Goal: Task Accomplishment & Management: Manage account settings

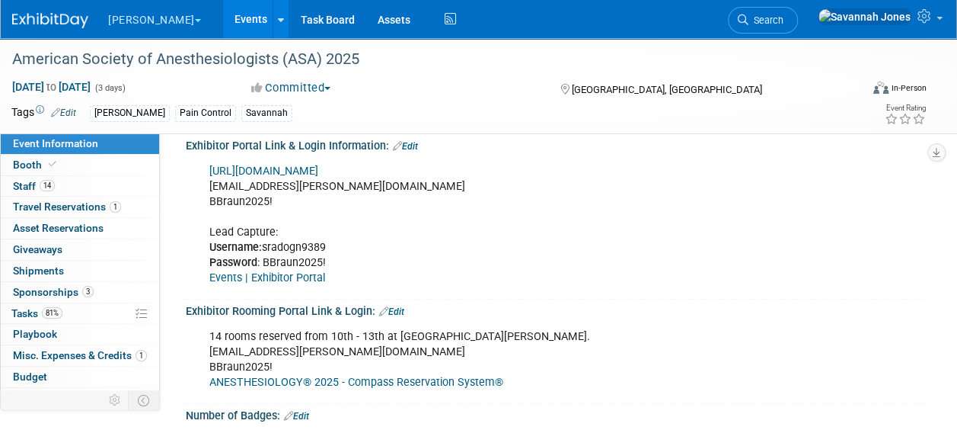
scroll to position [462, 0]
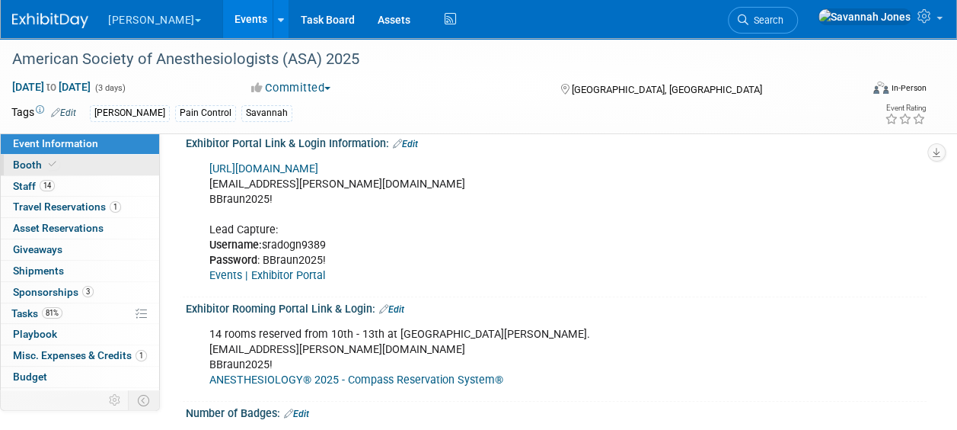
click at [93, 169] on link "Booth" at bounding box center [80, 165] width 158 height 21
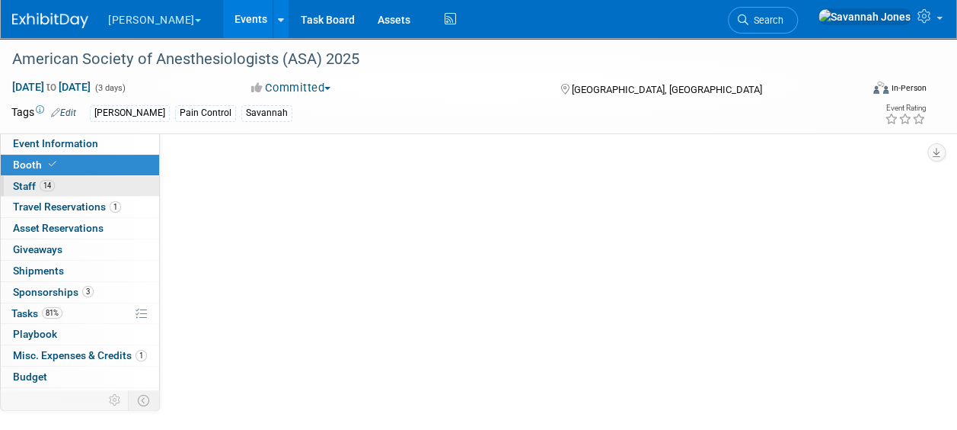
scroll to position [0, 0]
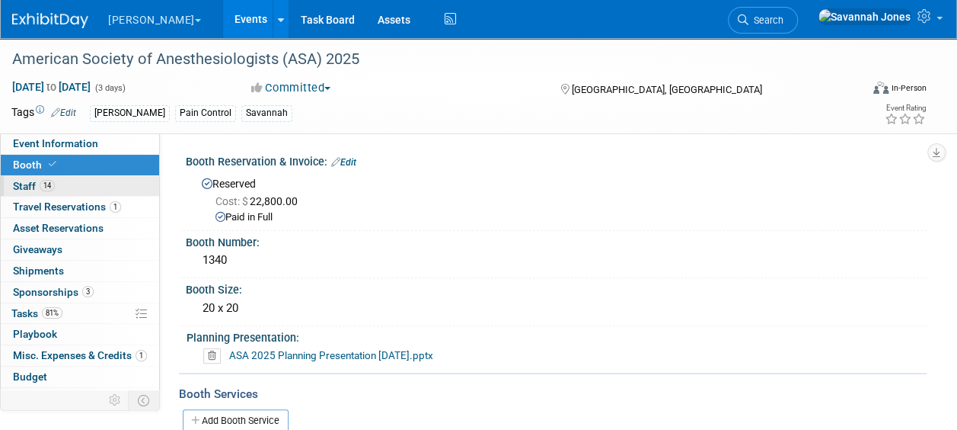
click at [99, 195] on link "14 Staff 14" at bounding box center [80, 186] width 158 height 21
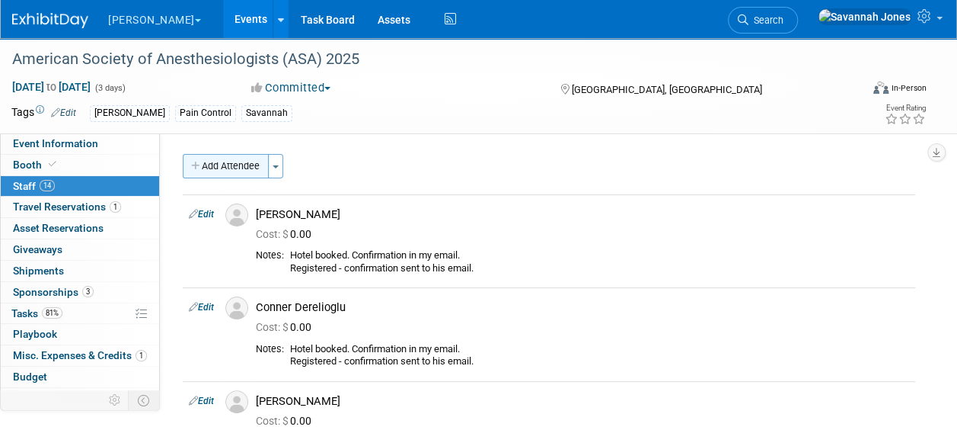
click at [254, 174] on button "Add Attendee" at bounding box center [226, 166] width 86 height 24
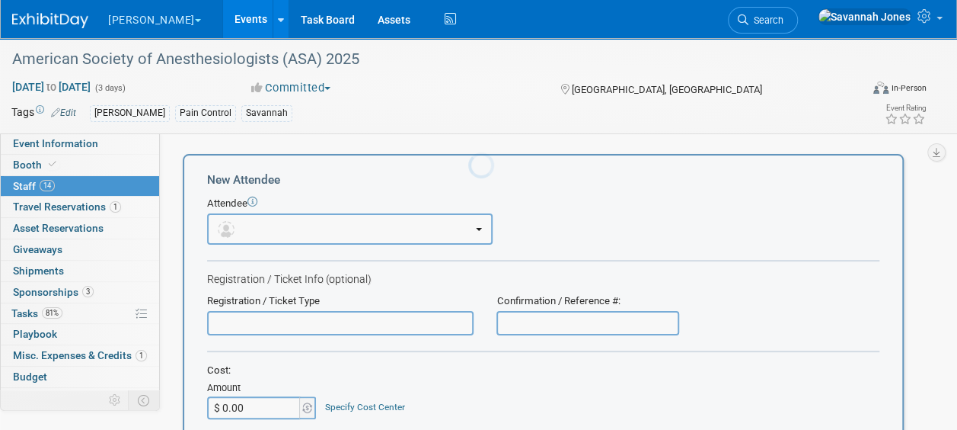
click at [283, 207] on div "Attendee" at bounding box center [543, 203] width 673 height 14
click at [285, 236] on button "button" at bounding box center [350, 228] width 286 height 31
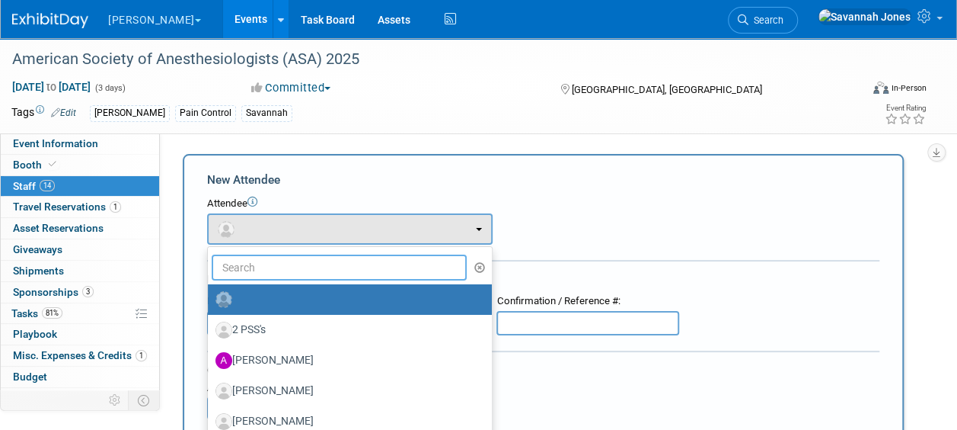
click at [290, 265] on input "text" at bounding box center [339, 267] width 255 height 26
type input "jona"
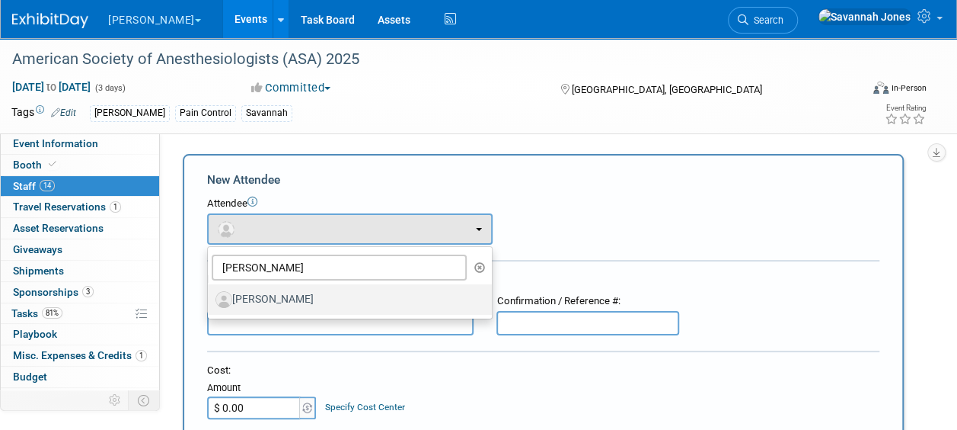
click at [307, 295] on label "[PERSON_NAME]" at bounding box center [346, 299] width 261 height 24
click at [210, 295] on input "[PERSON_NAME]" at bounding box center [205, 297] width 10 height 10
select select "a449a055-f5bc-497e-b5f4-54333b591aa6"
select select "200"
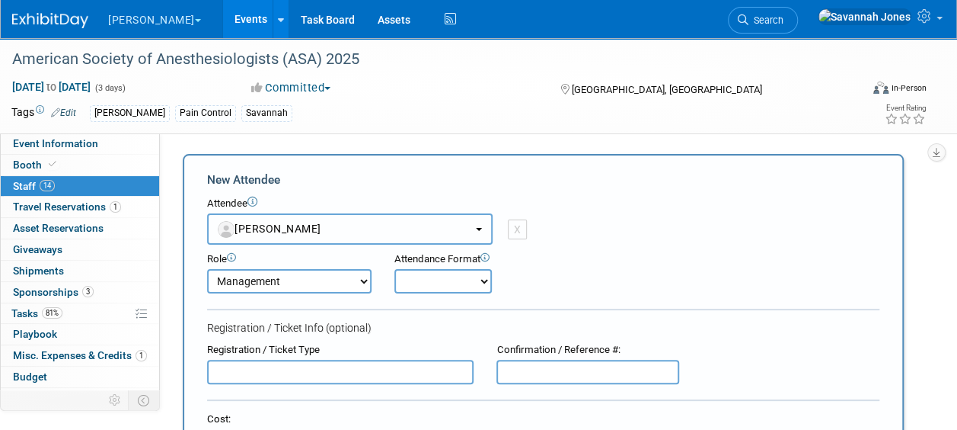
click at [303, 238] on button "[PERSON_NAME]" at bounding box center [350, 228] width 286 height 31
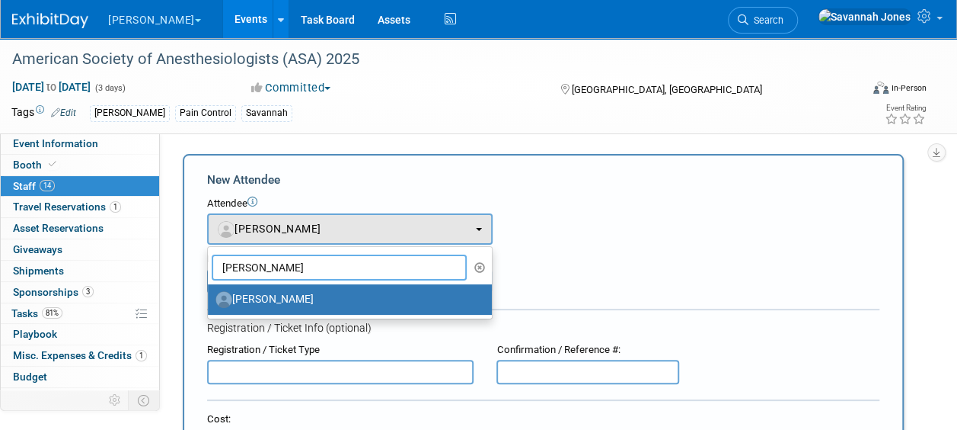
click at [315, 266] on input "jona" at bounding box center [339, 267] width 255 height 26
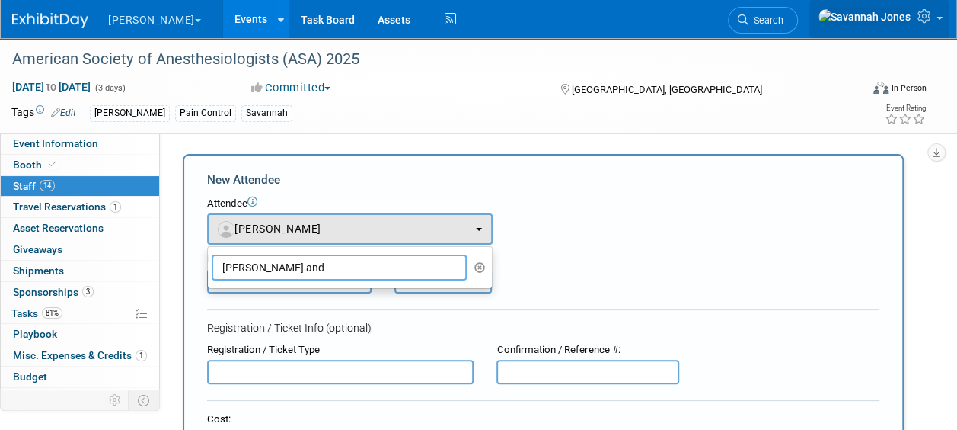
type input "jonathan and"
click at [912, 13] on link at bounding box center [879, 19] width 139 height 38
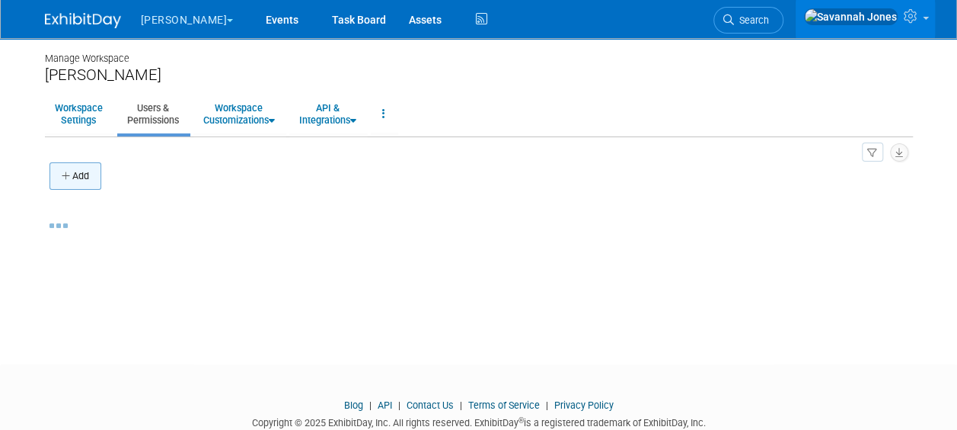
click at [73, 177] on button "Add" at bounding box center [76, 175] width 52 height 27
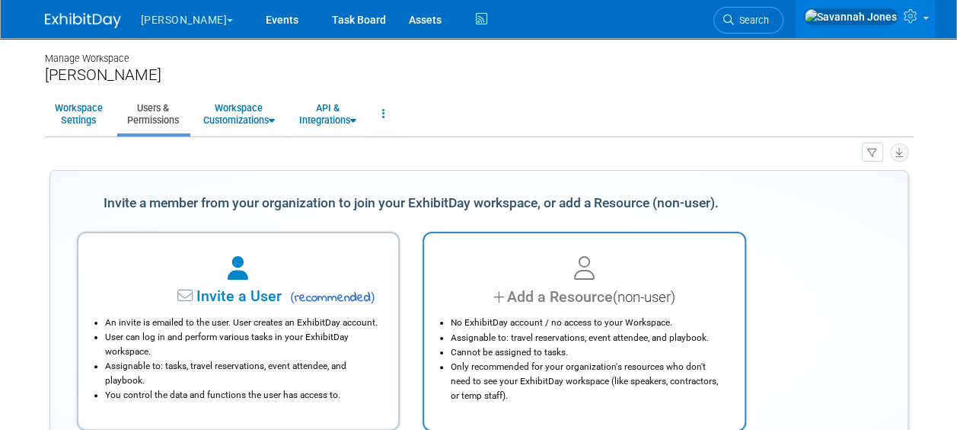
click at [605, 262] on div at bounding box center [584, 269] width 283 height 34
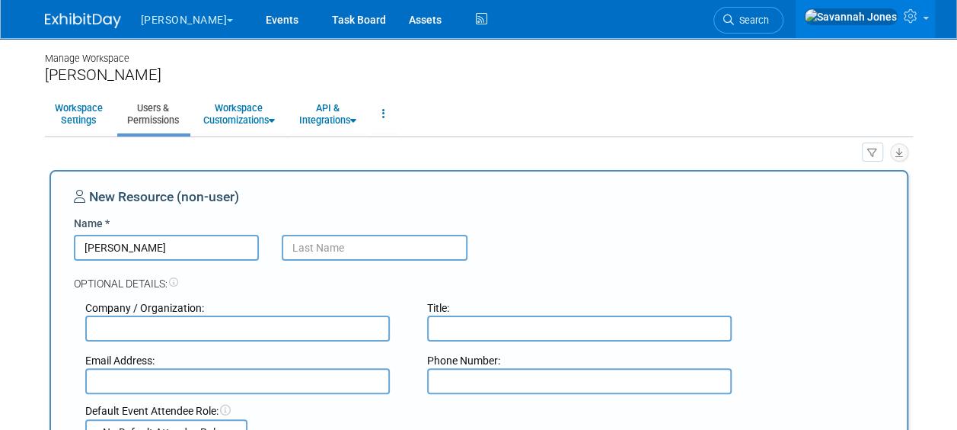
type input "Jonathan"
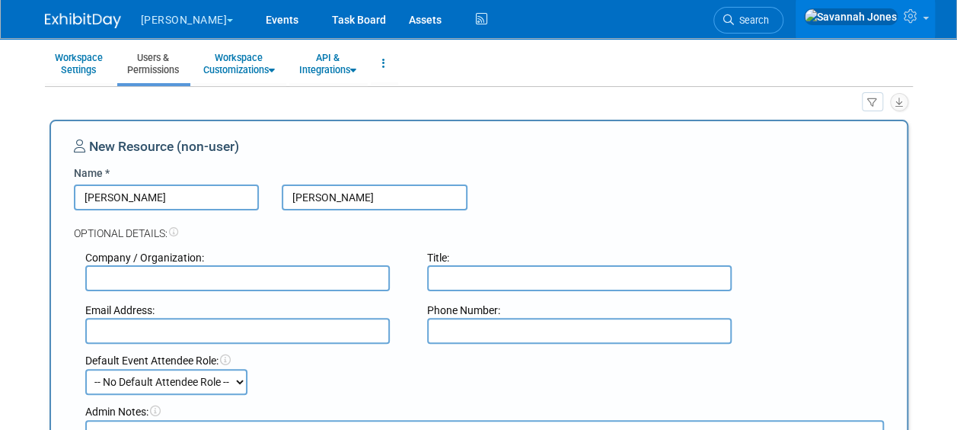
scroll to position [228, 0]
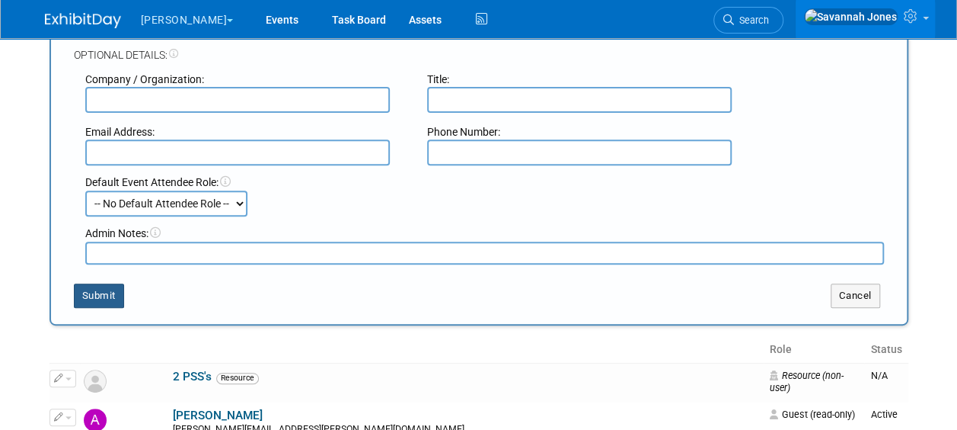
type input "Andrews"
click at [101, 296] on button "Submit" at bounding box center [99, 295] width 50 height 24
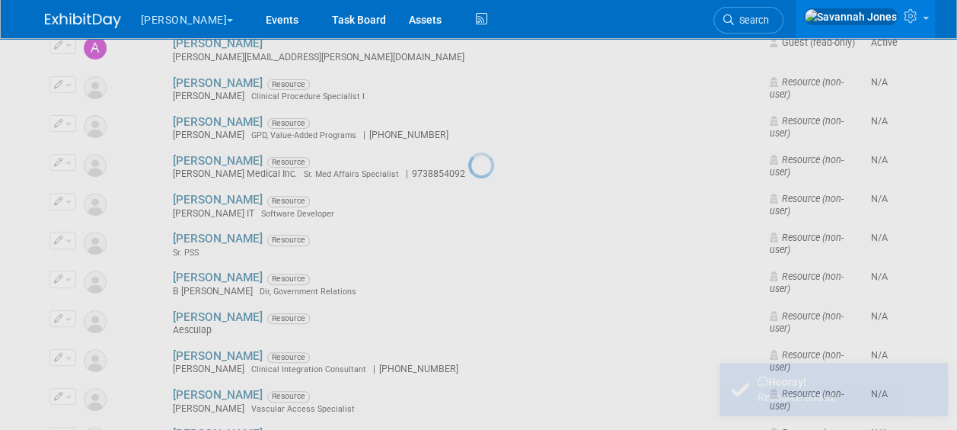
scroll to position [0, 0]
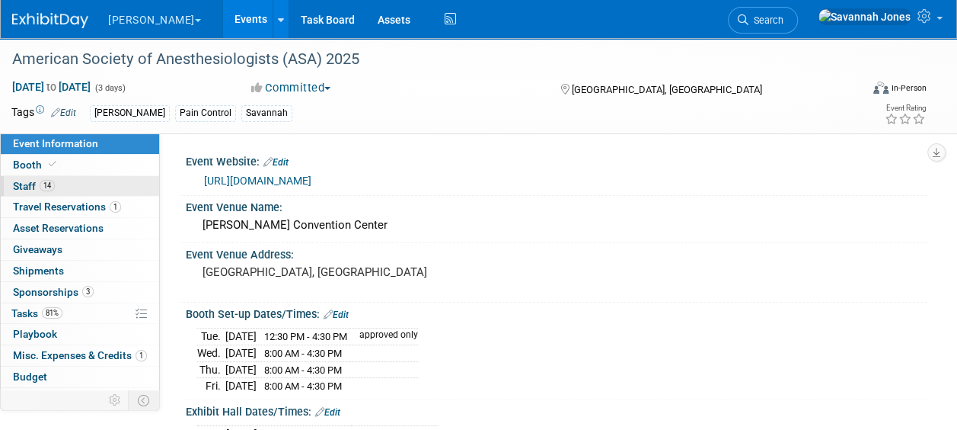
click at [24, 181] on span "Staff 14" at bounding box center [34, 186] width 42 height 12
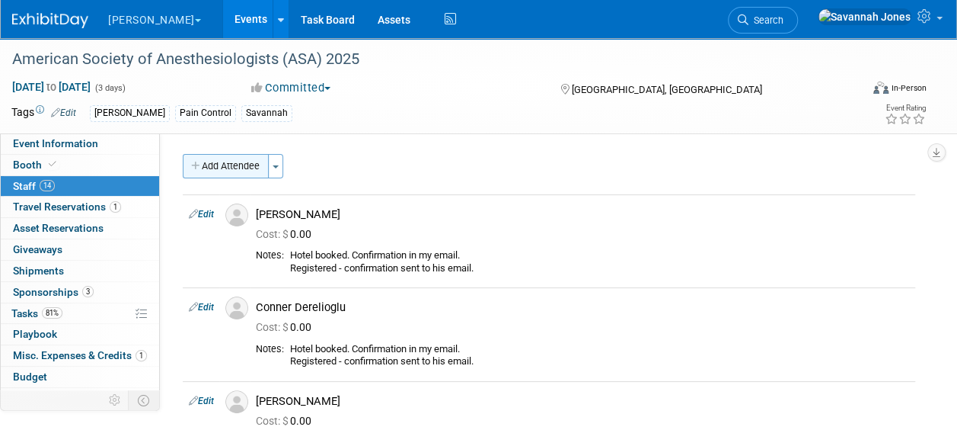
click at [233, 165] on button "Add Attendee" at bounding box center [226, 166] width 86 height 24
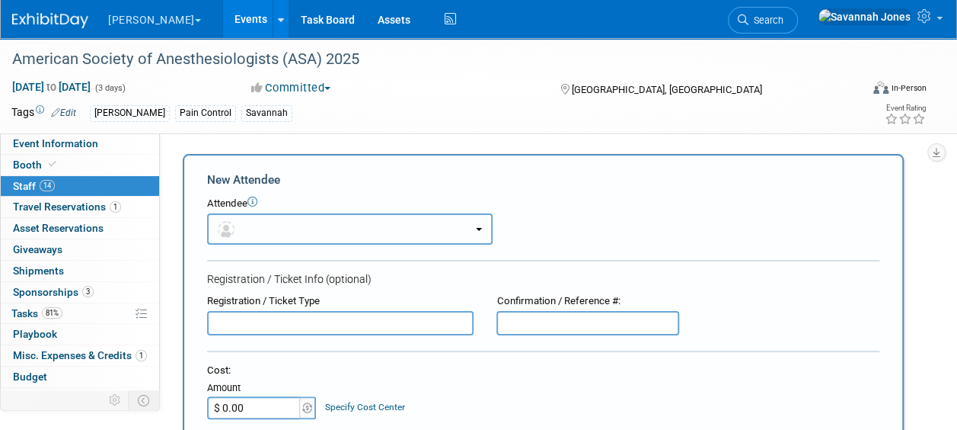
click at [343, 224] on button "button" at bounding box center [350, 228] width 286 height 31
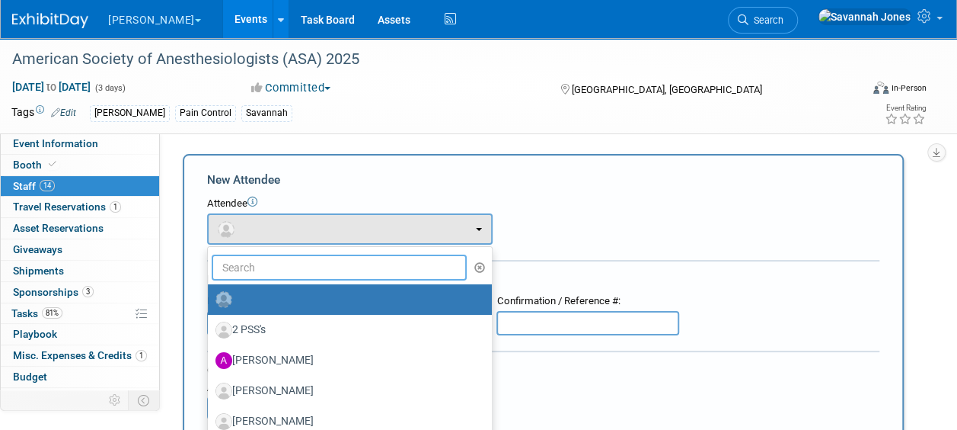
click at [350, 266] on input "text" at bounding box center [339, 267] width 255 height 26
type input "jona"
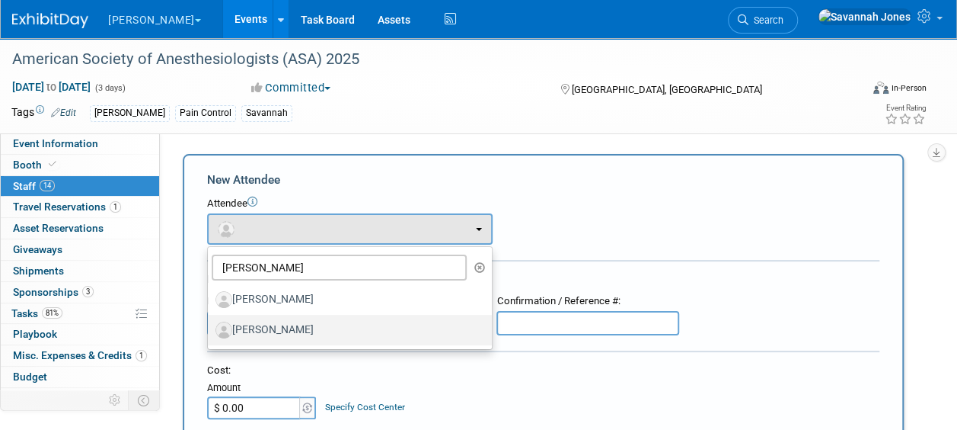
click at [362, 335] on label "[PERSON_NAME]" at bounding box center [346, 330] width 261 height 24
click at [210, 333] on input "[PERSON_NAME]" at bounding box center [205, 328] width 10 height 10
select select "a4fc7d6a-8dc0-478f-a49b-cebeb8d1af98"
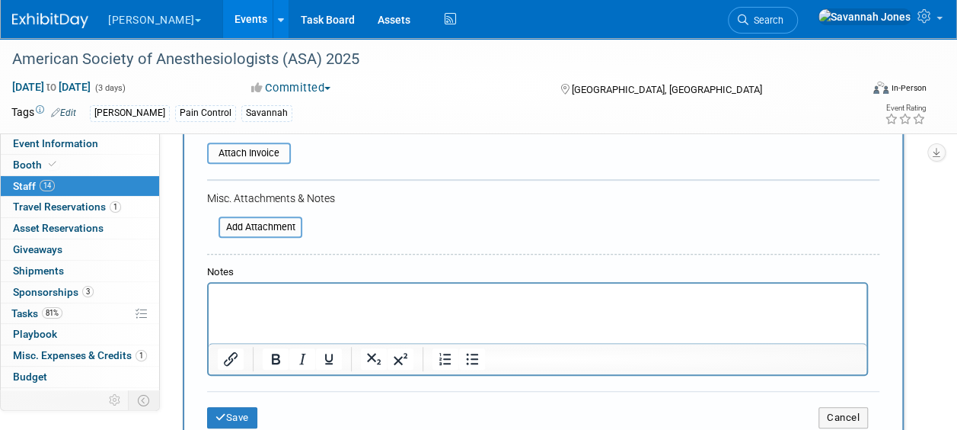
scroll to position [381, 0]
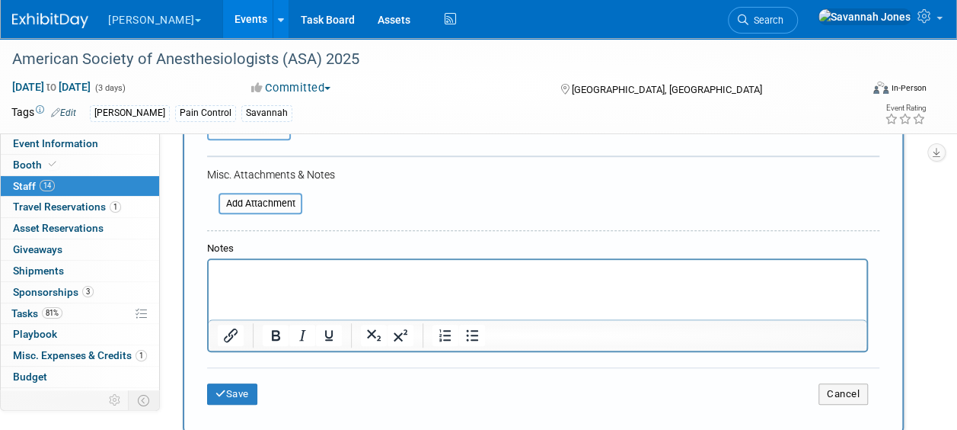
click at [323, 252] on div "Notes" at bounding box center [537, 248] width 661 height 14
click at [337, 260] on html at bounding box center [538, 270] width 658 height 21
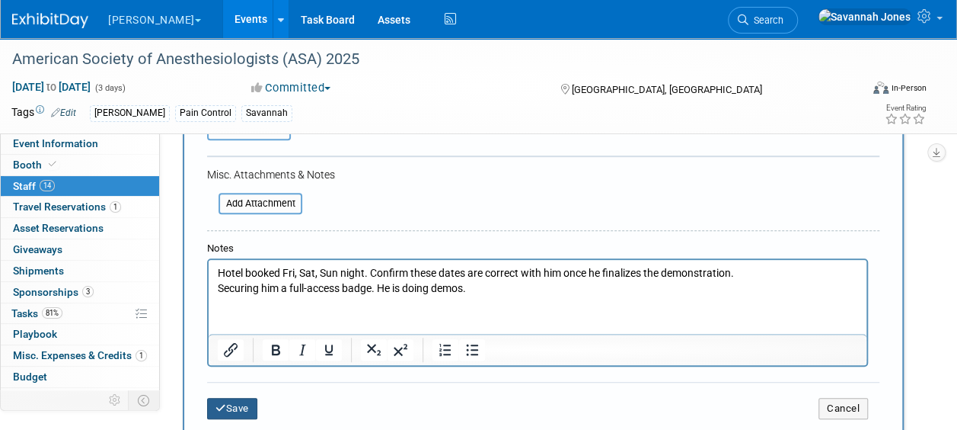
click at [241, 398] on button "Save" at bounding box center [232, 408] width 50 height 21
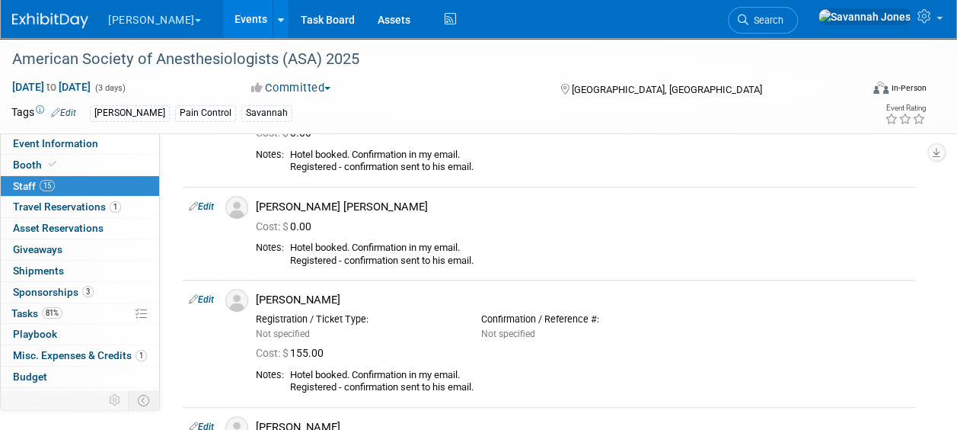
drag, startPoint x: 85, startPoint y: 146, endPoint x: 201, endPoint y: 230, distance: 142.9
click at [85, 146] on span "Event Information" at bounding box center [55, 143] width 85 height 12
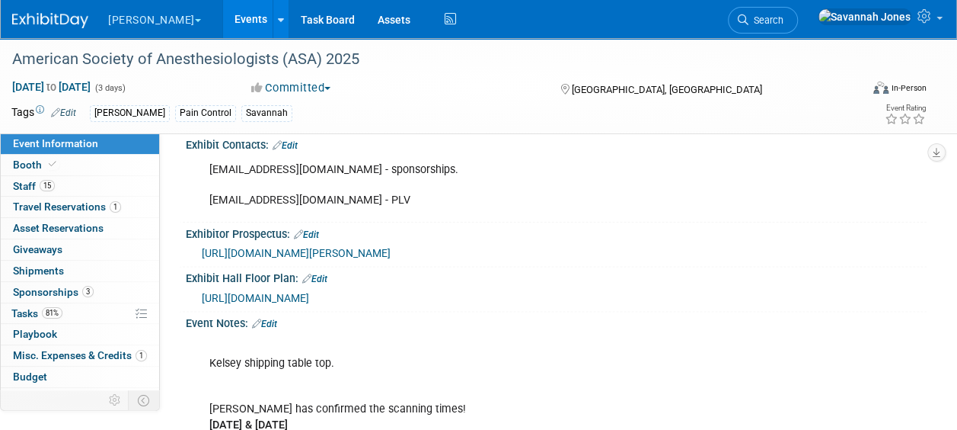
scroll to position [838, 0]
click at [337, 156] on div "ccarchia@tradeshowlogic.com - sponsorships. rrodriguezsandoval@caesars.com - PLV" at bounding box center [489, 184] width 581 height 61
click at [337, 157] on div "ccarchia@tradeshowlogic.com - sponsorships. rrodriguezsandoval@caesars.com - PLV" at bounding box center [489, 184] width 581 height 61
drag, startPoint x: 337, startPoint y: 157, endPoint x: 317, endPoint y: 161, distance: 20.3
click at [338, 160] on div "ccarchia@tradeshowlogic.com - sponsorships. rrodriguezsandoval@caesars.com - PLV" at bounding box center [489, 184] width 581 height 61
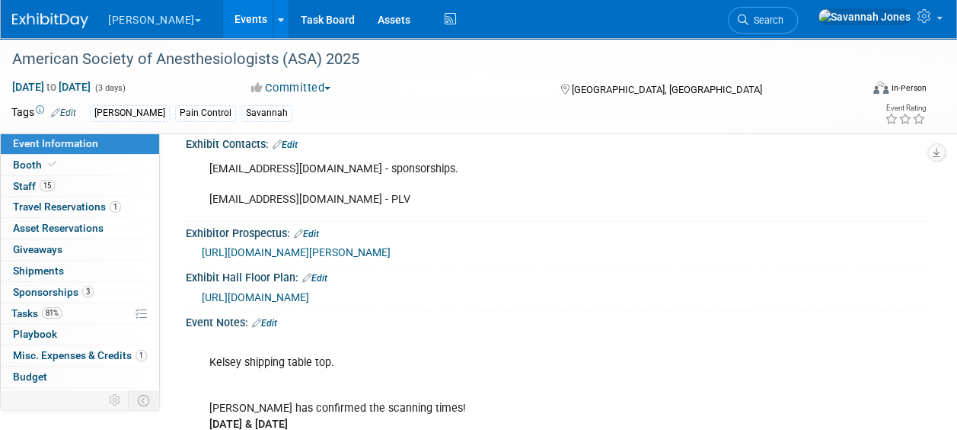
click at [241, 161] on div "ccarchia@tradeshowlogic.com - sponsorships. rrodriguezsandoval@caesars.com - PLV" at bounding box center [489, 184] width 581 height 61
drag, startPoint x: 358, startPoint y: 154, endPoint x: 196, endPoint y: 145, distance: 161.7
click at [196, 150] on div "ccarchia@tradeshowlogic.com - sponsorships. rrodriguezsandoval@caesars.com - PL…" at bounding box center [554, 154] width 722 height 8
copy div "ccarchia@tradeshowlogic.com"
click at [411, 340] on div "Kelsey shipping table top. Dr. Forrest has confirmed the scanning times! Saturd…" at bounding box center [489, 408] width 581 height 153
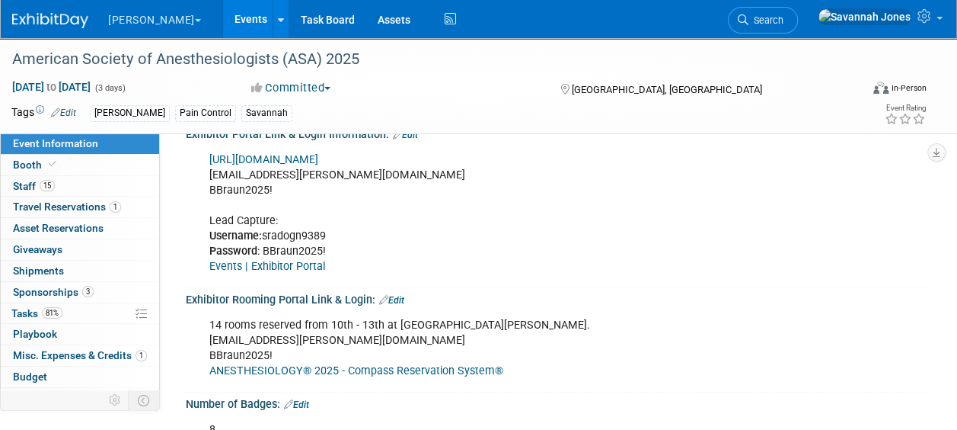
scroll to position [457, 0]
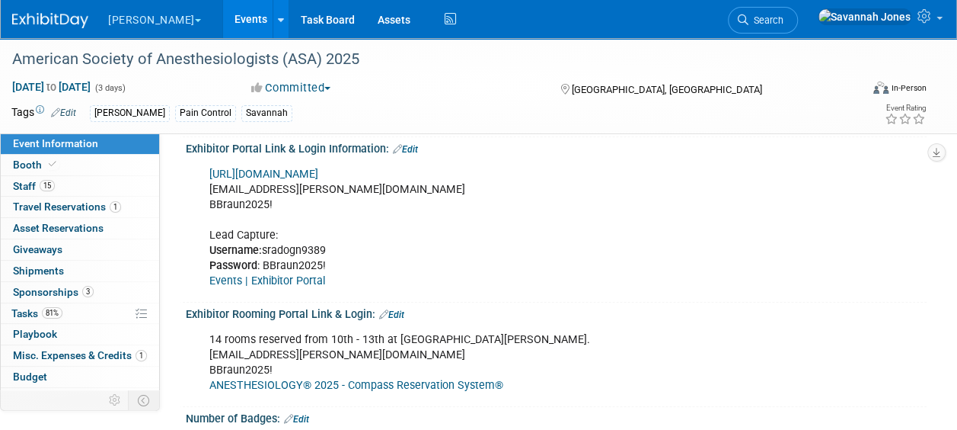
click at [284, 168] on link "https://ANES2025.exh.mapyourshow.com/" at bounding box center [263, 174] width 109 height 13
click at [49, 184] on span "15" at bounding box center [47, 185] width 15 height 11
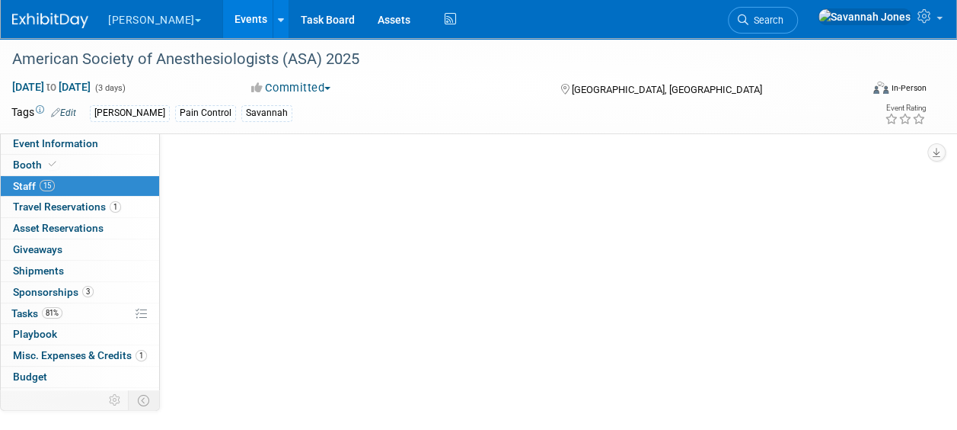
scroll to position [0, 0]
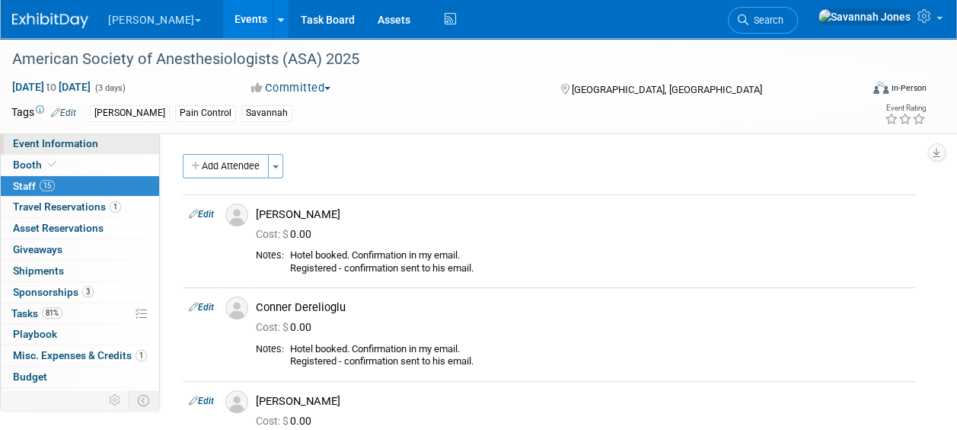
click at [78, 145] on span "Event Information" at bounding box center [55, 143] width 85 height 12
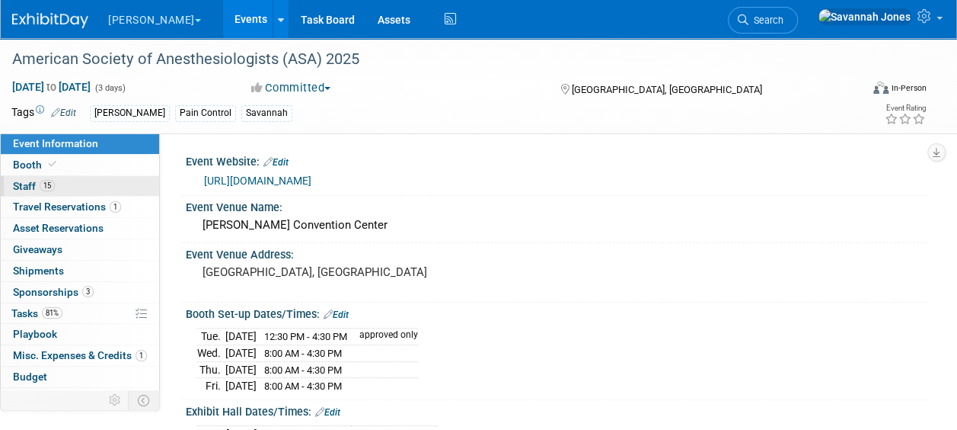
click at [44, 180] on span "15" at bounding box center [47, 185] width 15 height 11
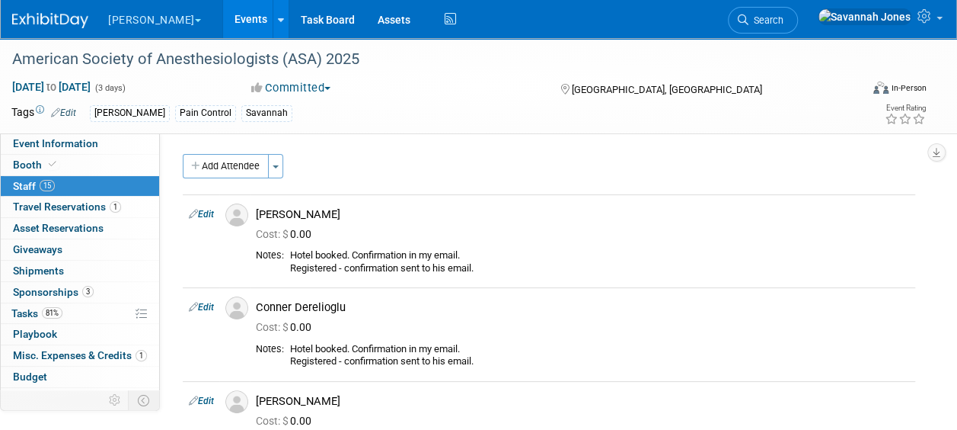
click at [223, 23] on link "Events" at bounding box center [251, 19] width 56 height 38
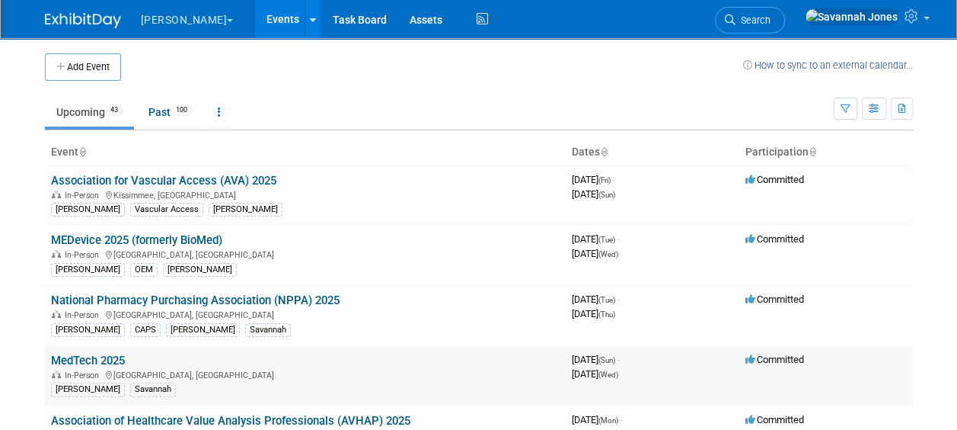
click at [107, 358] on link "MedTech 2025" at bounding box center [88, 360] width 74 height 14
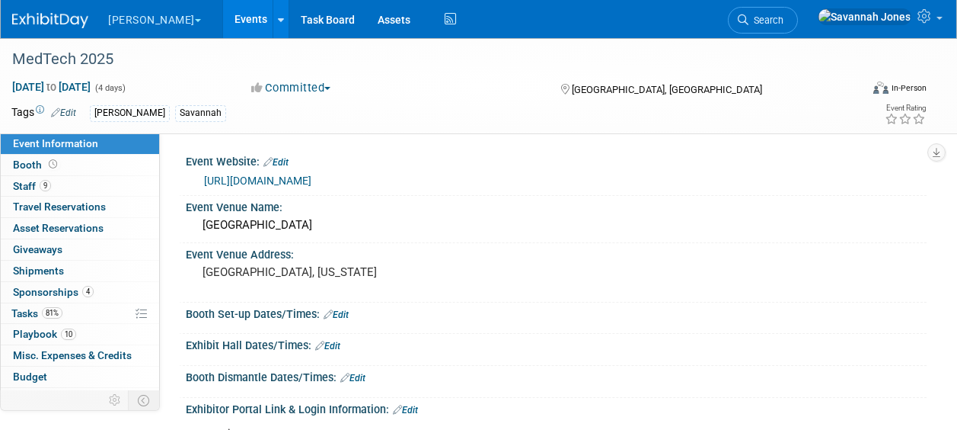
click at [108, 187] on link "9 Staff 9" at bounding box center [80, 186] width 158 height 21
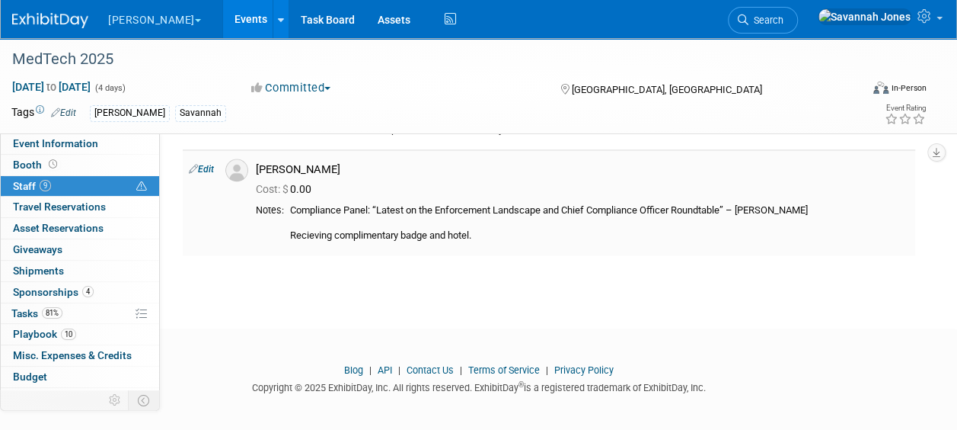
click at [203, 168] on link "Edit" at bounding box center [201, 169] width 25 height 11
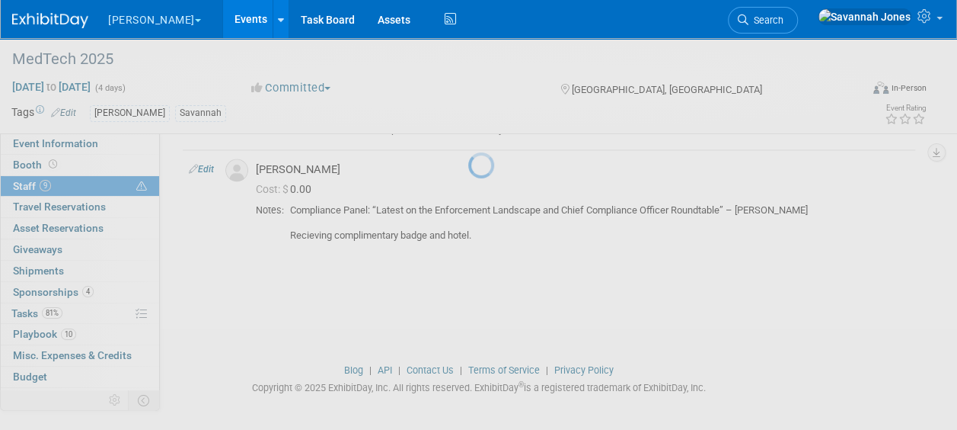
select select "8f3b80d7-67ae-4c12-94f1-b80208bc7b14"
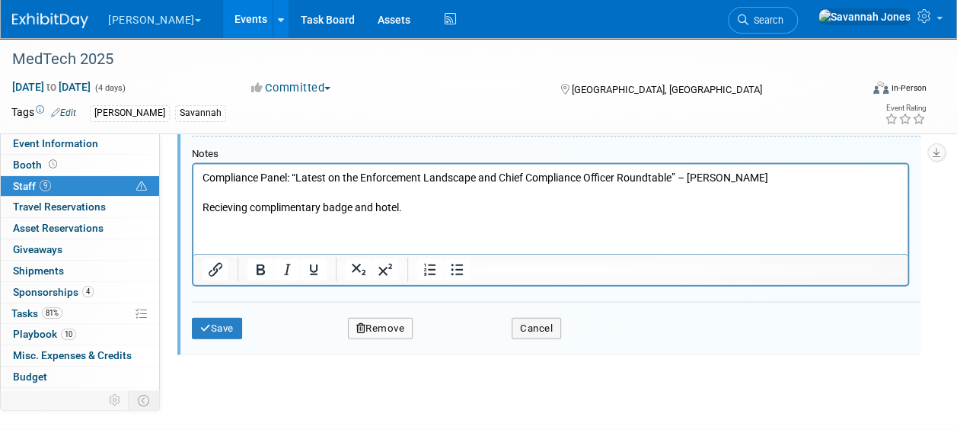
scroll to position [1512, 0]
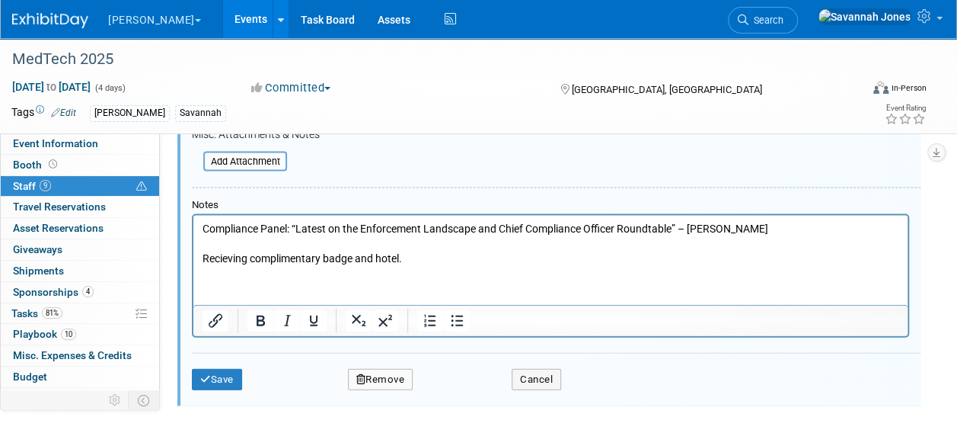
click at [206, 229] on p "Compliance Panel: “Latest on the Enforcement Landscape and Chief Compliance Off…" at bounding box center [551, 244] width 697 height 45
click at [204, 228] on p "Compliance Panel: “Latest on the Enforcement Landscape and Chief Compliance Off…" at bounding box center [551, 244] width 697 height 45
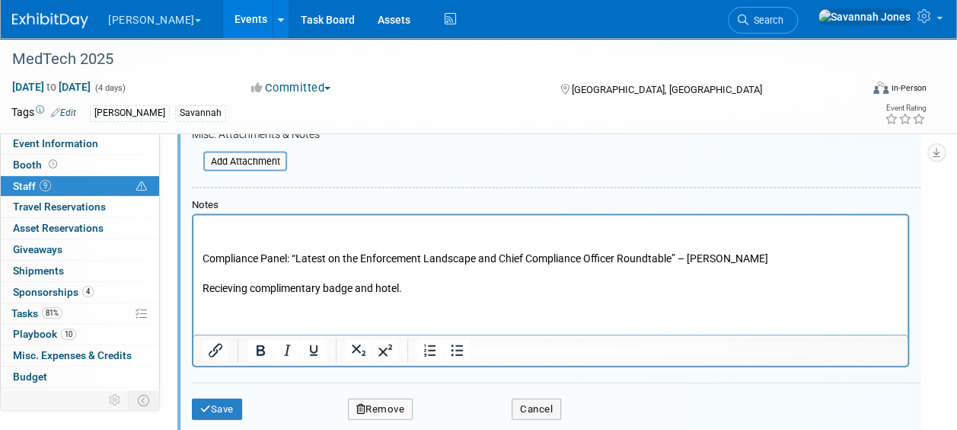
click at [232, 231] on p "Rich Text Area. Press ALT-0 for help." at bounding box center [551, 229] width 697 height 15
click at [227, 415] on button "Save" at bounding box center [217, 408] width 50 height 21
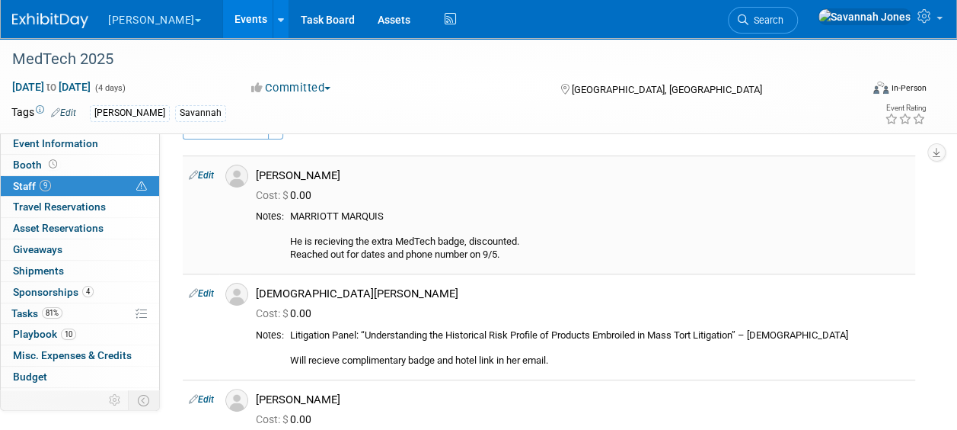
scroll to position [0, 0]
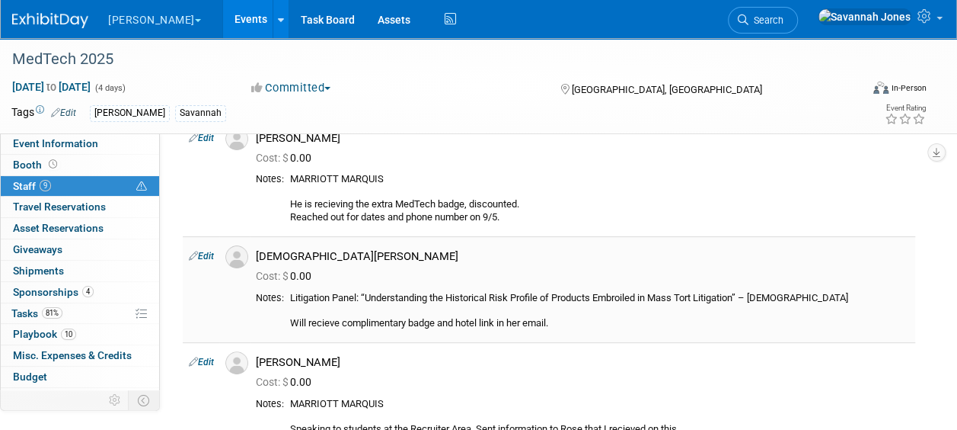
click at [199, 254] on link "Edit" at bounding box center [201, 256] width 25 height 11
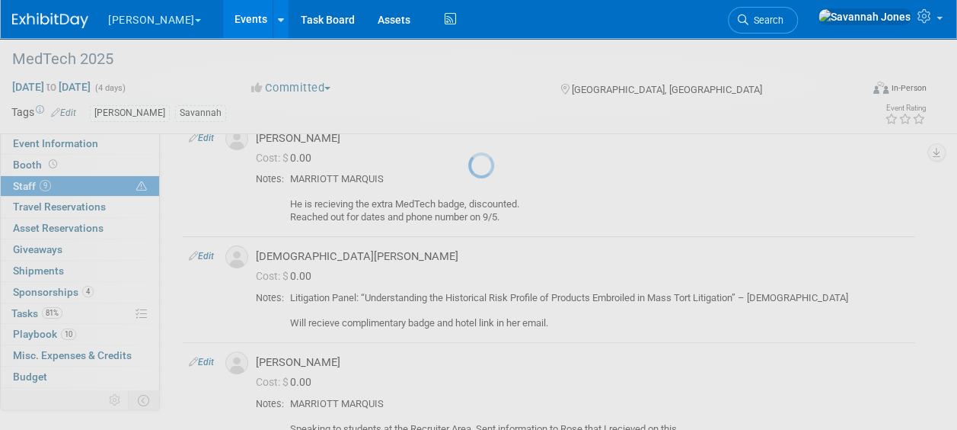
select select "daadf16c-986b-4c52-a12b-9d9812779c91"
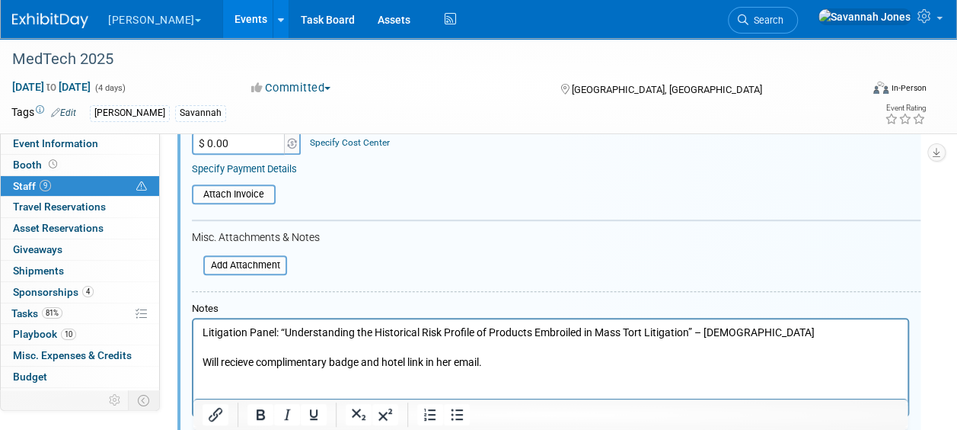
scroll to position [504, 0]
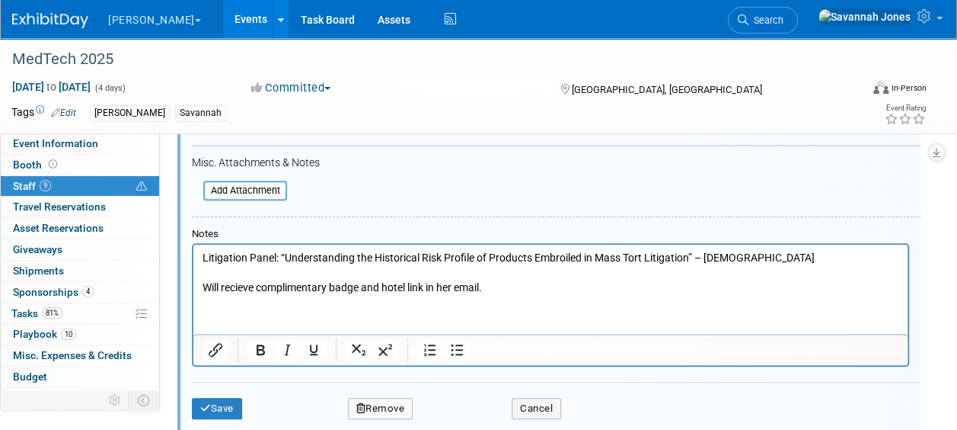
click at [202, 262] on body "Litigation Panel: “Understanding the Historical Risk Profile of Products Embroi…" at bounding box center [551, 272] width 698 height 45
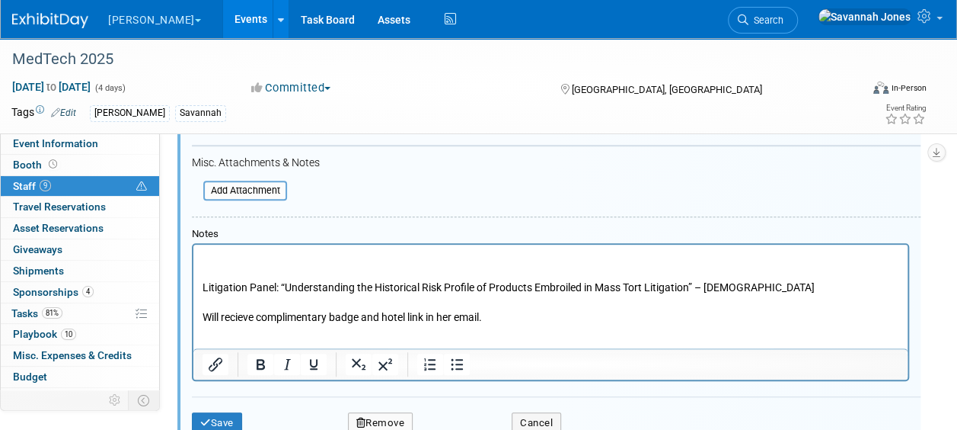
click at [255, 245] on html "Litigation Panel: “Understanding the Historical Risk Profile of Products Embroi…" at bounding box center [550, 284] width 714 height 81
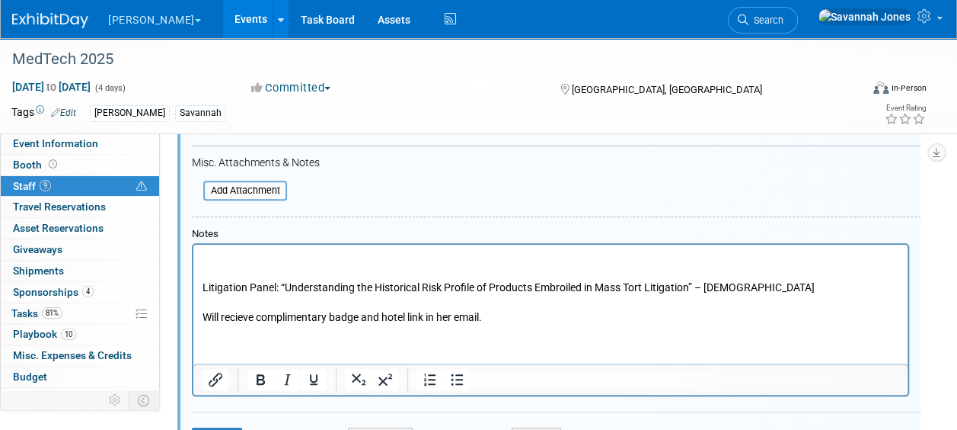
click at [258, 256] on p "Rich Text Area. Press ALT-0 for help." at bounding box center [551, 257] width 697 height 15
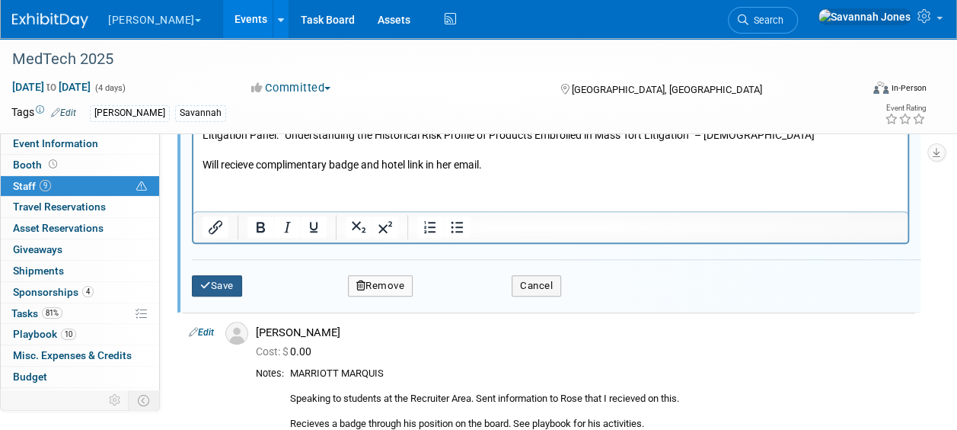
click at [242, 284] on button "Save" at bounding box center [217, 285] width 50 height 21
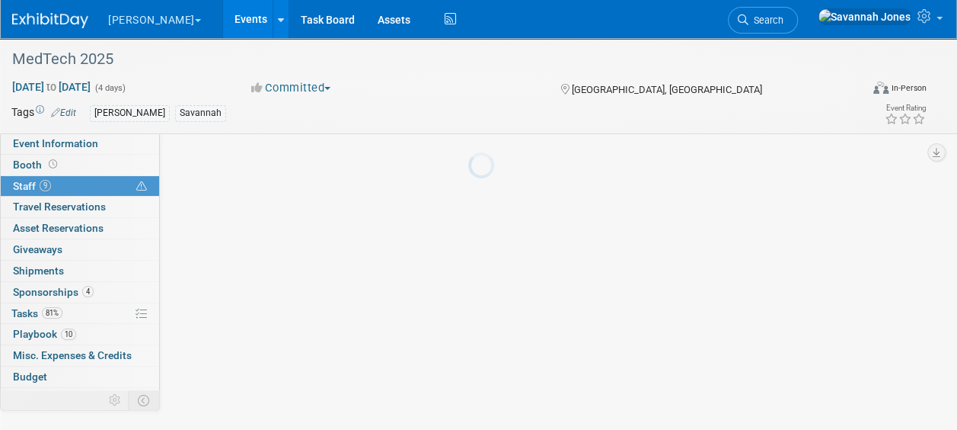
scroll to position [657, 0]
